Goal: Information Seeking & Learning: Understand process/instructions

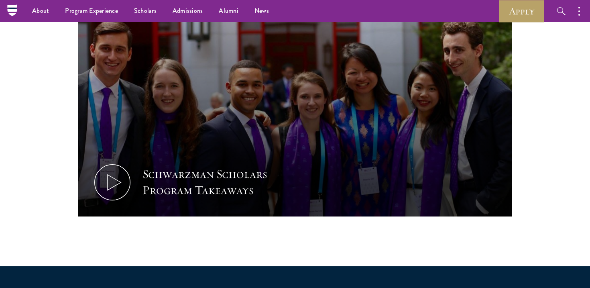
scroll to position [410, 0]
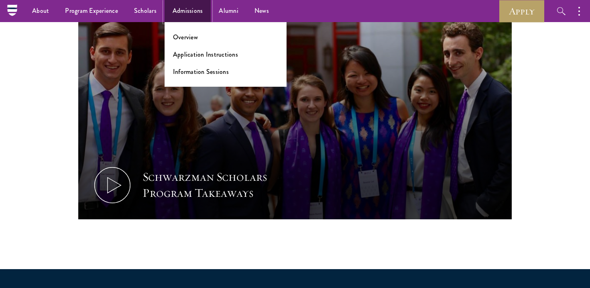
click at [199, 15] on link "Admissions" at bounding box center [188, 11] width 47 height 22
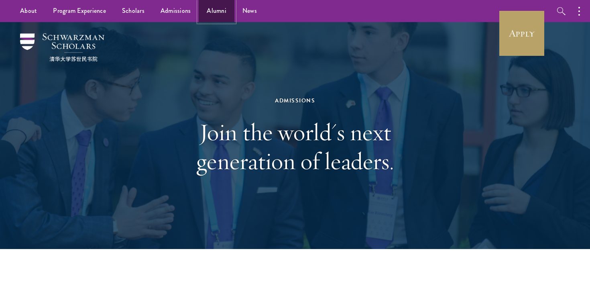
click at [212, 14] on link "Alumni" at bounding box center [217, 11] width 36 height 22
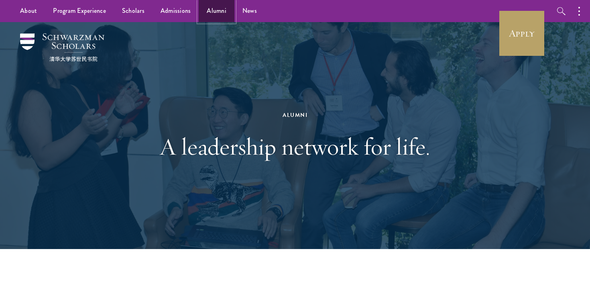
click at [212, 12] on link "Alumni" at bounding box center [217, 11] width 36 height 22
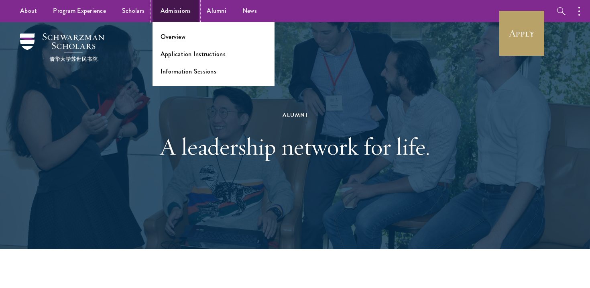
click at [175, 11] on link "Admissions" at bounding box center [176, 11] width 47 height 22
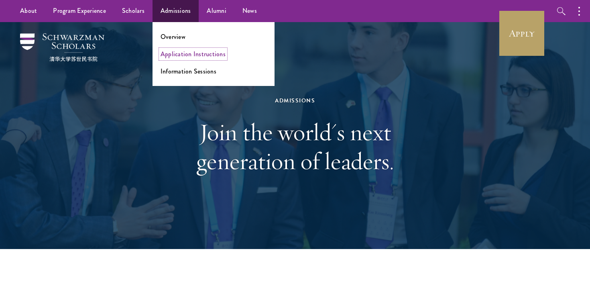
click at [190, 53] on link "Application Instructions" at bounding box center [193, 53] width 65 height 9
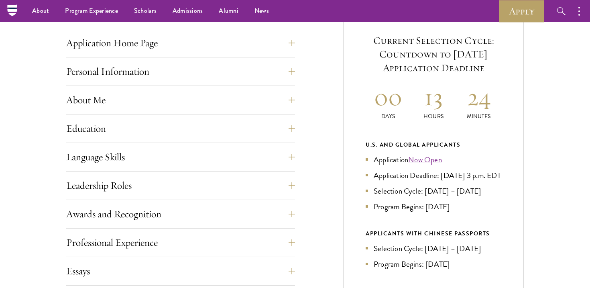
scroll to position [315, 0]
click at [288, 45] on button "Application Home Page" at bounding box center [186, 43] width 229 height 19
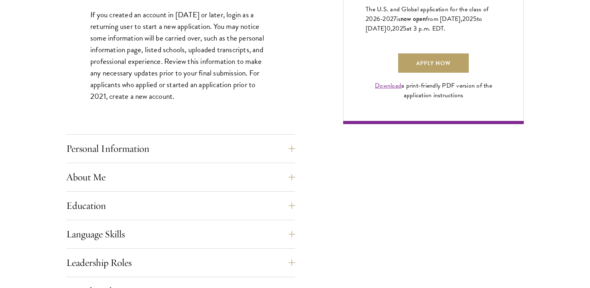
scroll to position [626, 0]
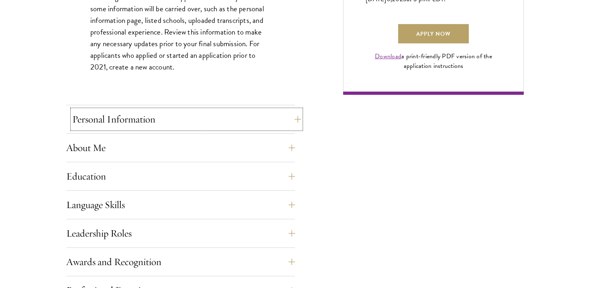
click at [271, 123] on button "Personal Information" at bounding box center [186, 119] width 229 height 19
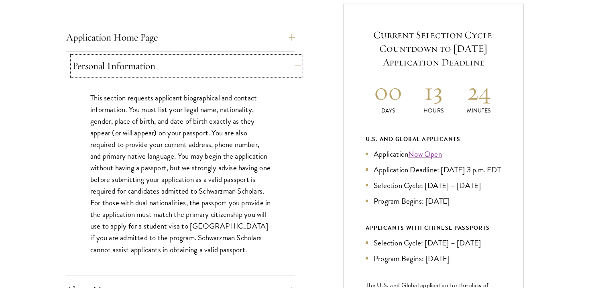
scroll to position [347, 0]
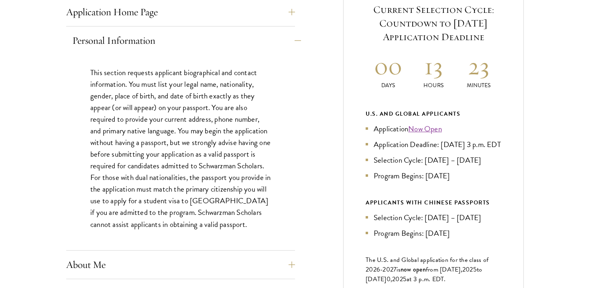
click at [271, 123] on div "This section requests applicant biographical and contact information. You must …" at bounding box center [180, 153] width 229 height 196
click at [278, 127] on div "This section requests applicant biographical and contact information. You must …" at bounding box center [180, 153] width 229 height 196
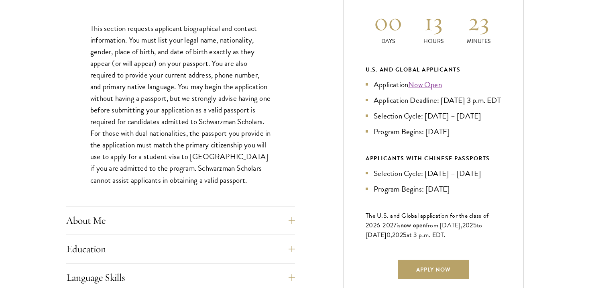
scroll to position [391, 0]
click at [254, 219] on button "About Me" at bounding box center [186, 219] width 229 height 19
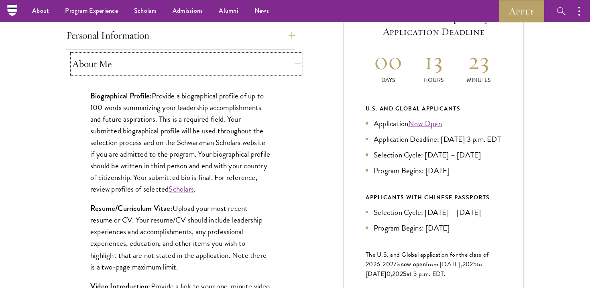
scroll to position [326, 0]
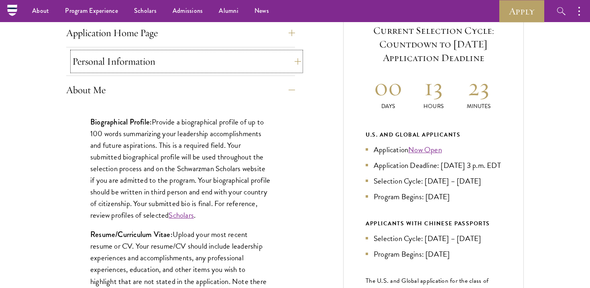
click at [239, 64] on button "Personal Information" at bounding box center [186, 61] width 229 height 19
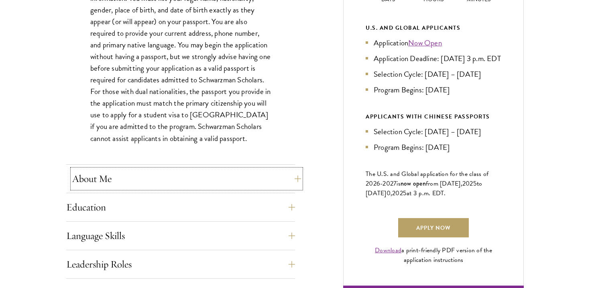
click at [234, 181] on button "About Me" at bounding box center [186, 178] width 229 height 19
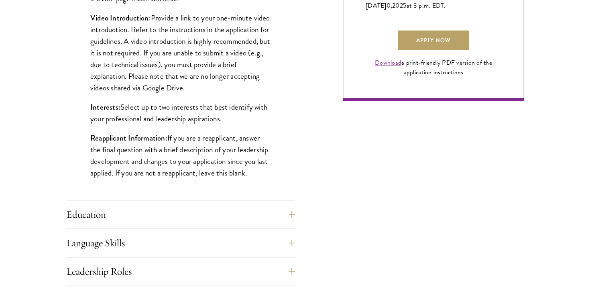
scroll to position [620, 0]
click at [267, 210] on button "Education" at bounding box center [186, 213] width 229 height 19
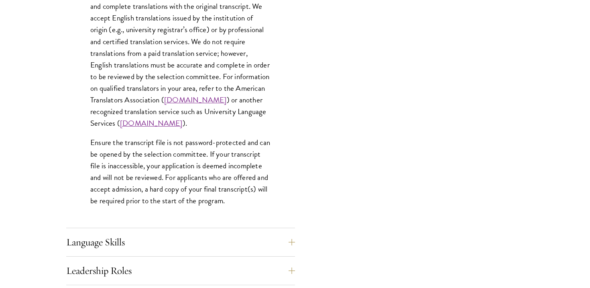
scroll to position [1178, 0]
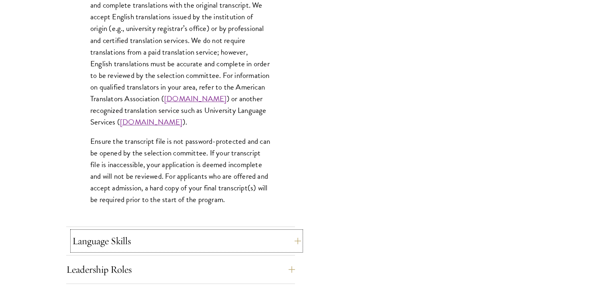
click at [231, 240] on button "Language Skills" at bounding box center [186, 240] width 229 height 19
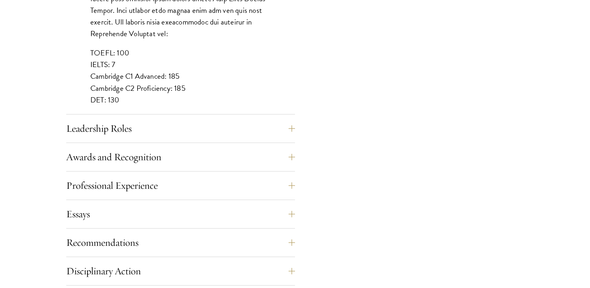
scroll to position [820, 0]
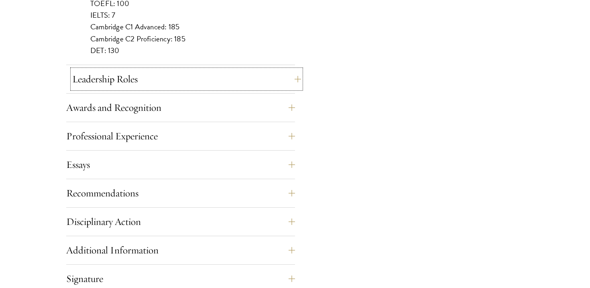
click at [245, 84] on button "Leadership Roles" at bounding box center [186, 78] width 229 height 19
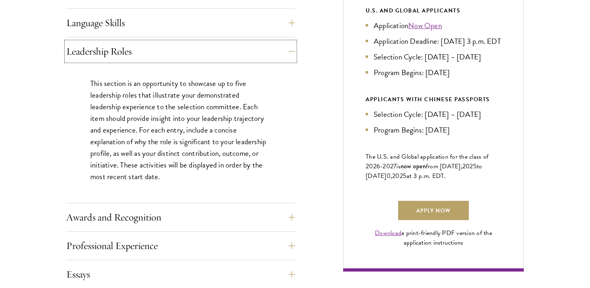
scroll to position [450, 0]
click at [230, 221] on button "Awards and Recognition" at bounding box center [186, 216] width 229 height 19
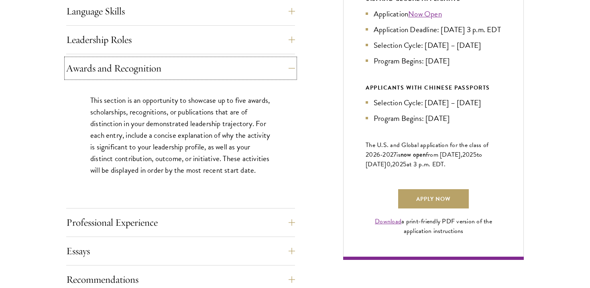
scroll to position [462, 0]
click at [224, 222] on button "Professional Experience" at bounding box center [180, 221] width 229 height 19
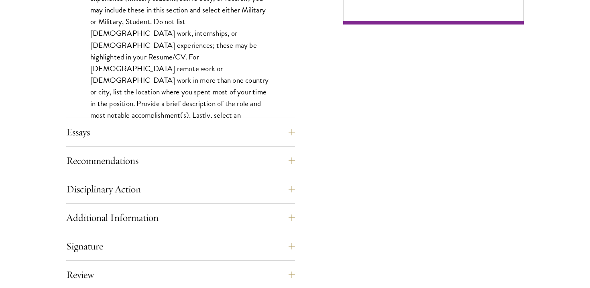
scroll to position [714, 0]
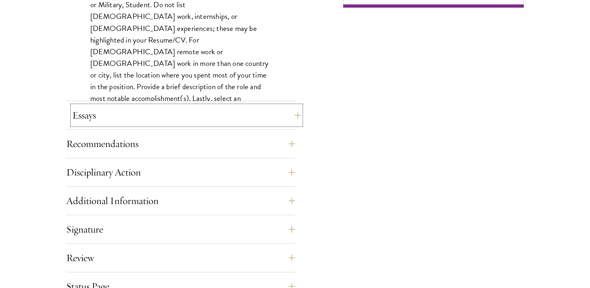
click at [239, 122] on button "Essays" at bounding box center [186, 115] width 229 height 19
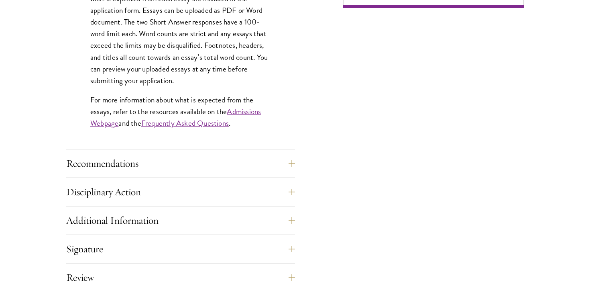
scroll to position [714, 0]
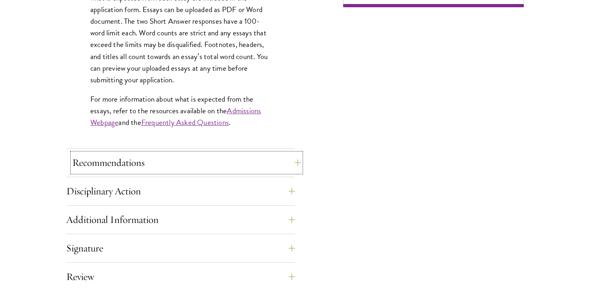
click at [242, 157] on button "Recommendations" at bounding box center [186, 162] width 229 height 19
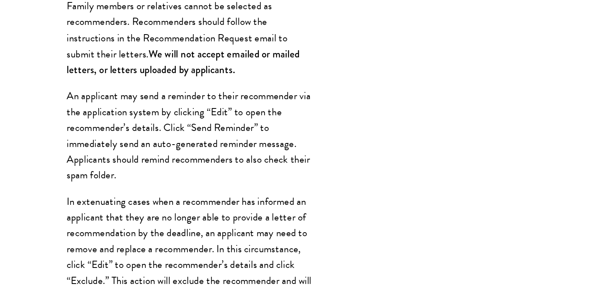
scroll to position [706, 0]
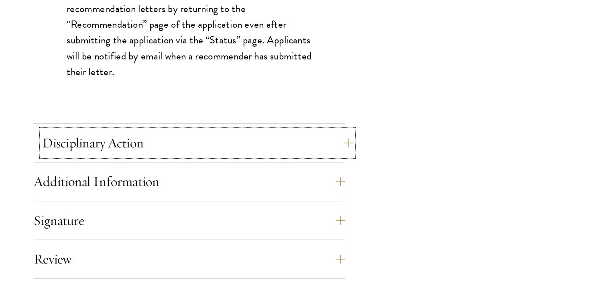
click at [278, 179] on button "Disciplinary Action" at bounding box center [186, 180] width 229 height 19
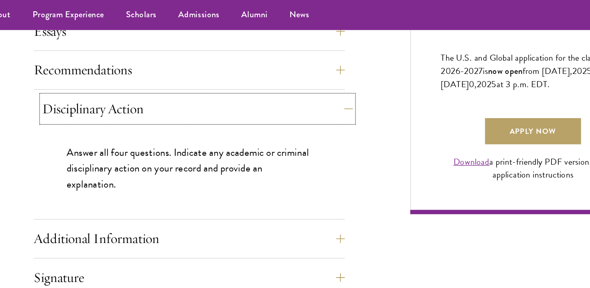
scroll to position [561, 0]
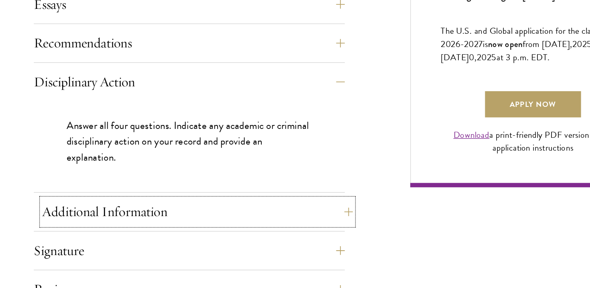
click at [269, 173] on button "Additional Information" at bounding box center [186, 178] width 229 height 19
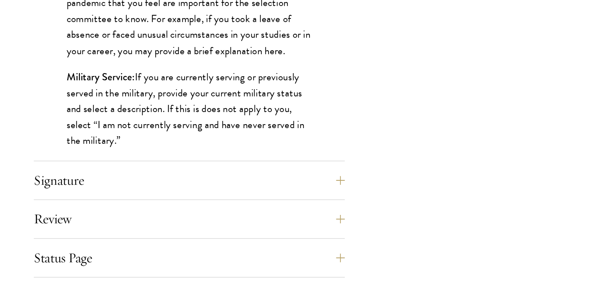
scroll to position [767, 0]
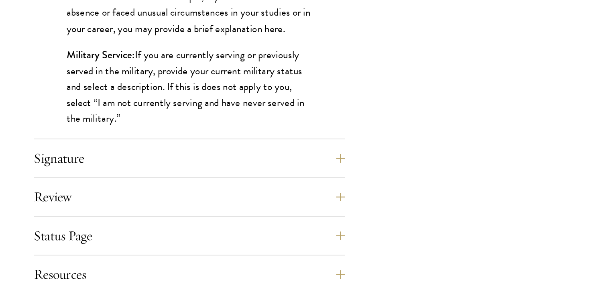
click at [269, 206] on div "Signature Applicants are required to confirm and certify that all information p…" at bounding box center [180, 195] width 229 height 24
click at [266, 202] on div "Signature Applicants are required to confirm and certify that all information p…" at bounding box center [180, 195] width 229 height 24
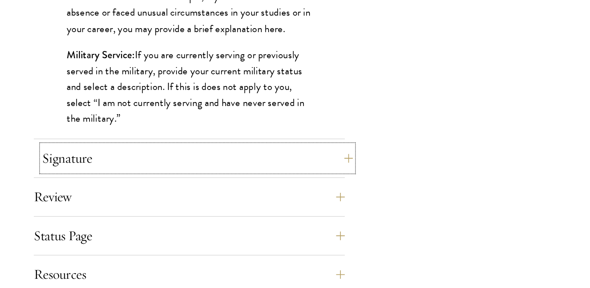
click at [283, 194] on button "Signature" at bounding box center [186, 192] width 229 height 19
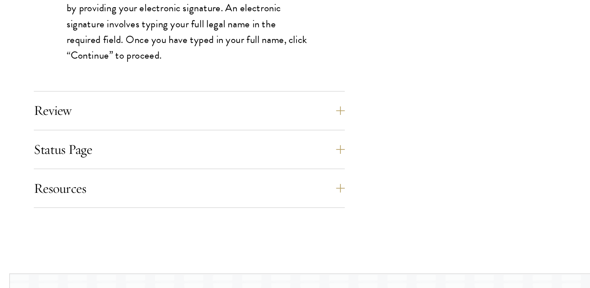
scroll to position [761, 0]
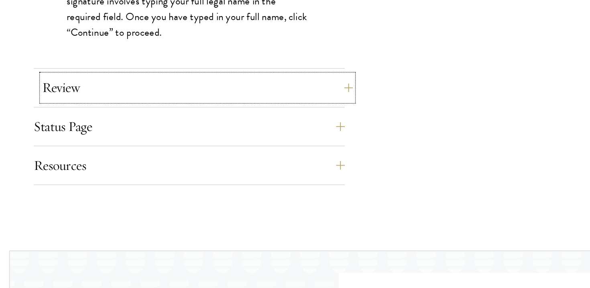
click at [265, 143] on button "Review" at bounding box center [186, 140] width 229 height 19
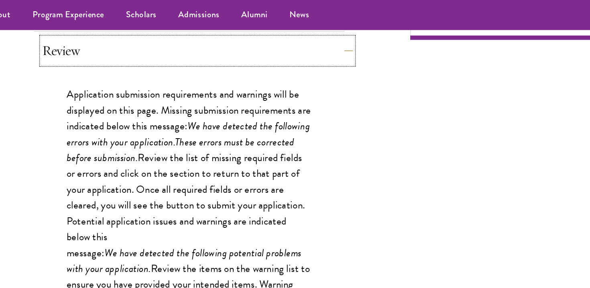
scroll to position [657, 0]
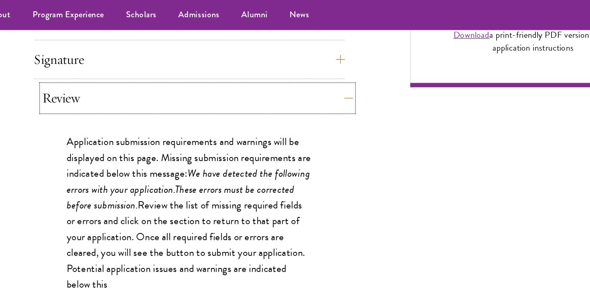
click at [279, 76] on button "Review" at bounding box center [186, 72] width 229 height 19
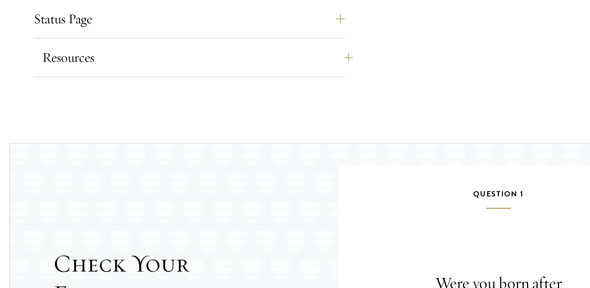
scroll to position [667, 0]
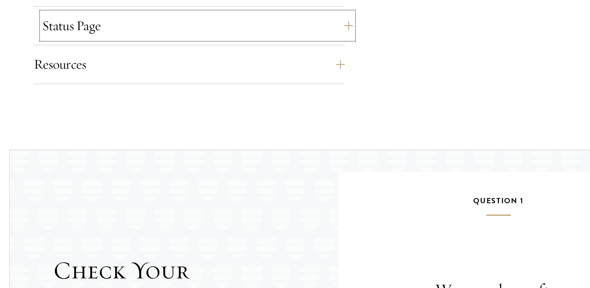
click at [267, 92] on button "Status Page" at bounding box center [186, 90] width 229 height 19
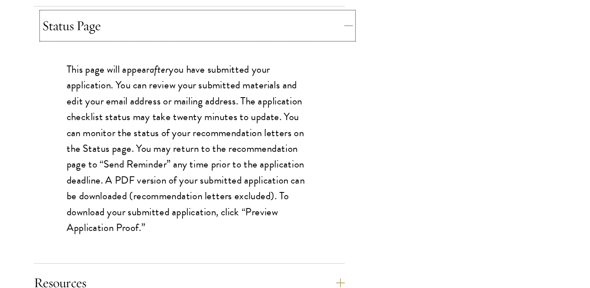
click at [267, 92] on button "Status Page" at bounding box center [186, 90] width 229 height 19
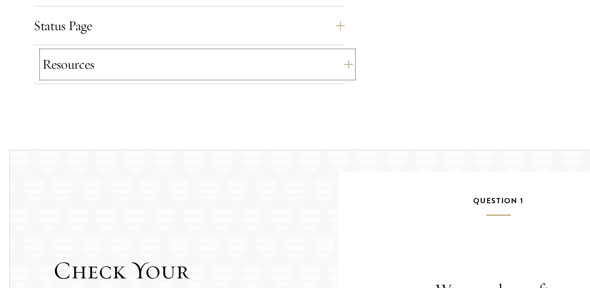
click at [272, 112] on button "Resources" at bounding box center [186, 118] width 229 height 19
